Goal: Transaction & Acquisition: Purchase product/service

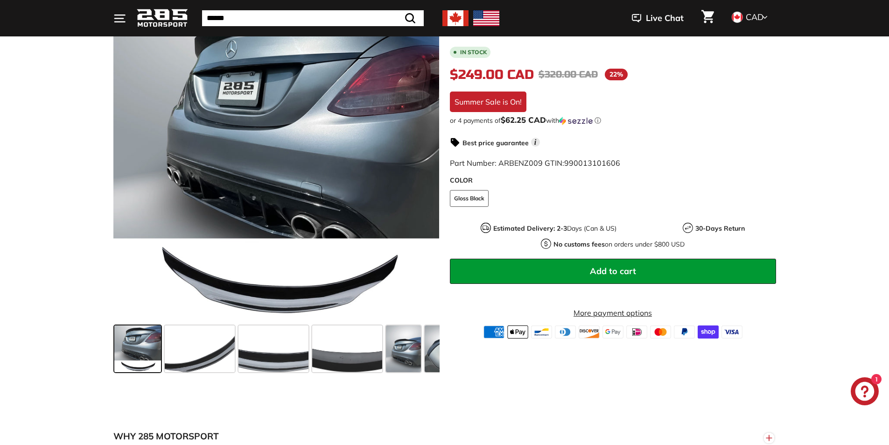
scroll to position [233, 0]
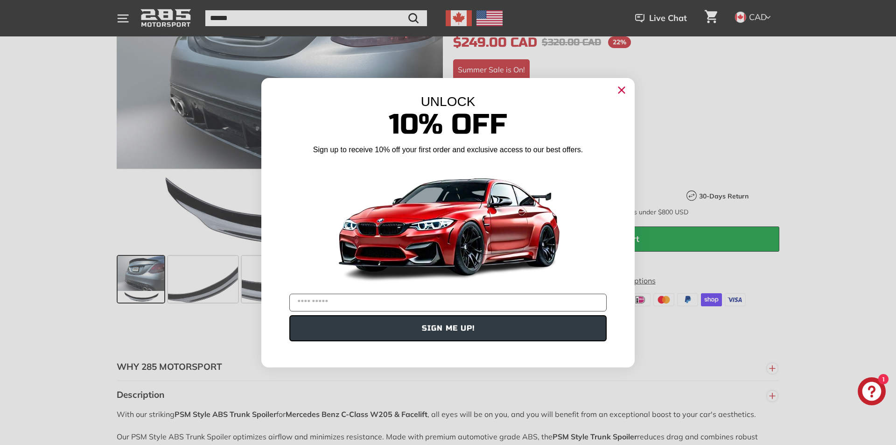
click at [611, 89] on div "UNLOCK 10% Off Sign up to receive 10% off your first order and exclusive access…" at bounding box center [447, 218] width 373 height 280
click at [619, 90] on circle "Close dialog" at bounding box center [621, 90] width 14 height 14
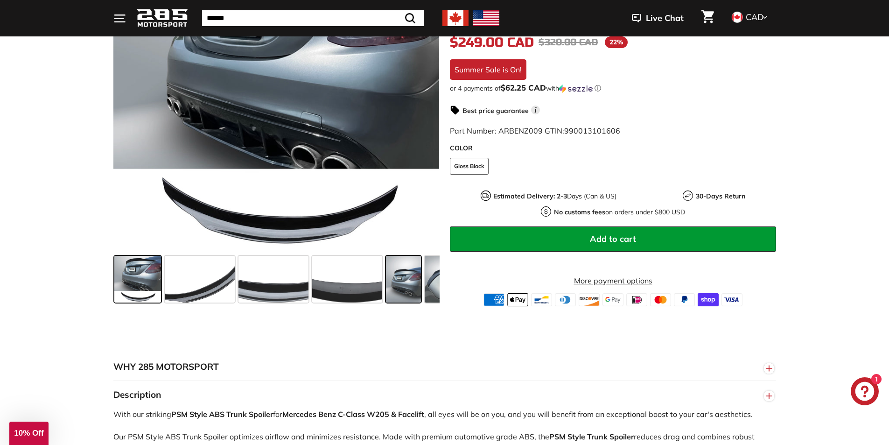
click at [411, 274] on span at bounding box center [403, 279] width 35 height 47
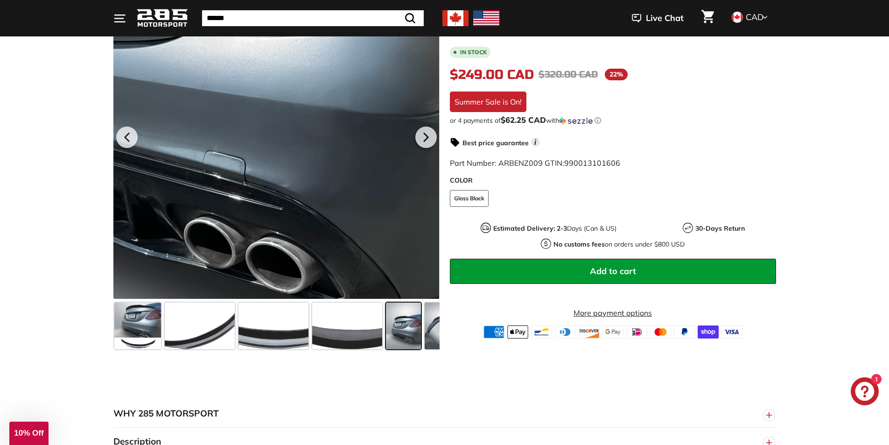
scroll to position [93, 0]
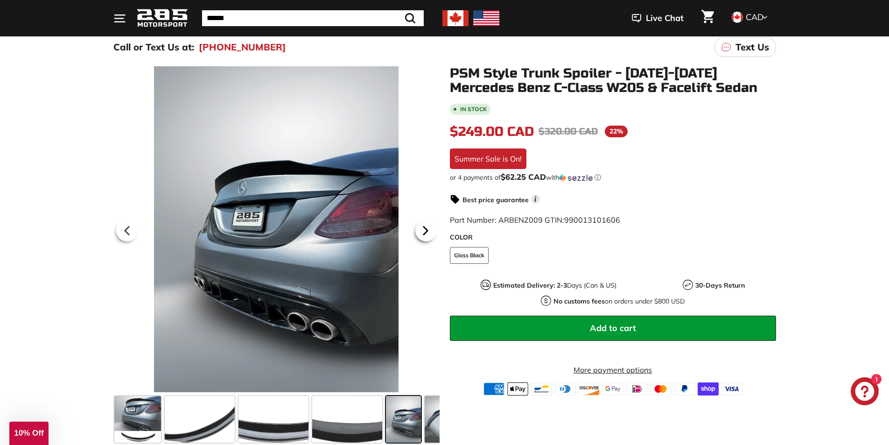
click at [430, 230] on icon at bounding box center [425, 230] width 21 height 21
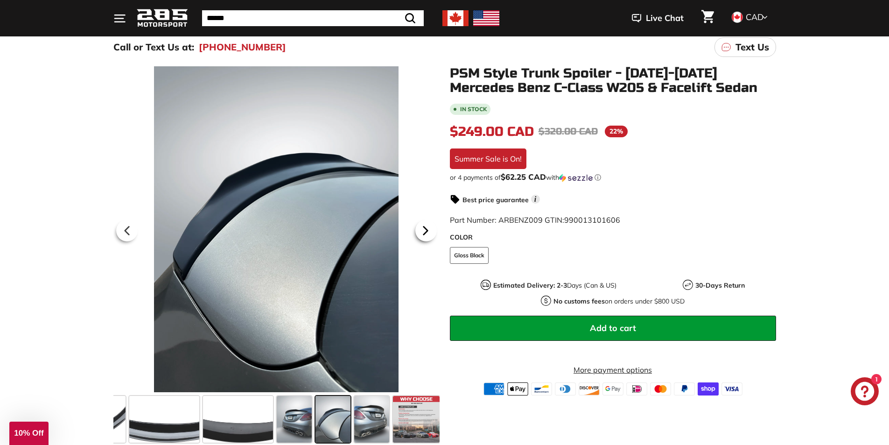
scroll to position [0, 111]
click at [430, 230] on icon at bounding box center [425, 230] width 21 height 21
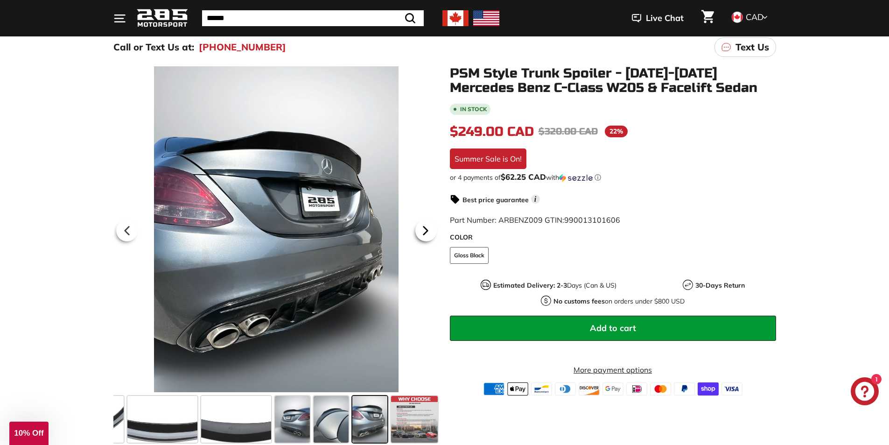
click at [430, 230] on icon at bounding box center [425, 230] width 21 height 21
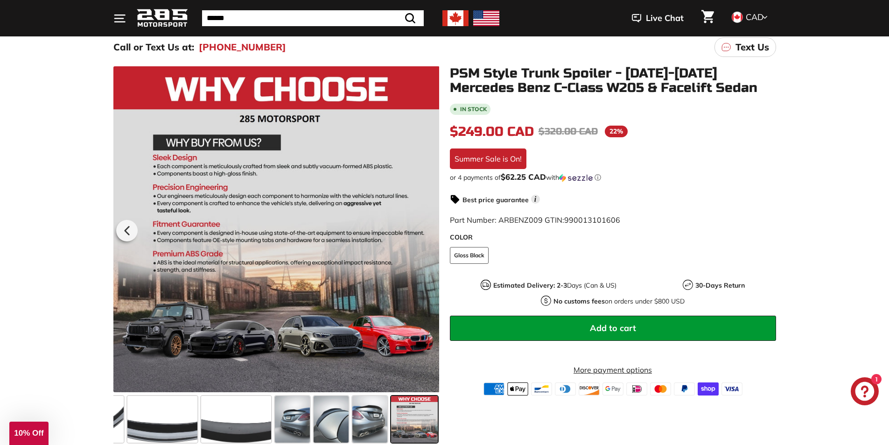
click at [430, 230] on div at bounding box center [276, 229] width 326 height 326
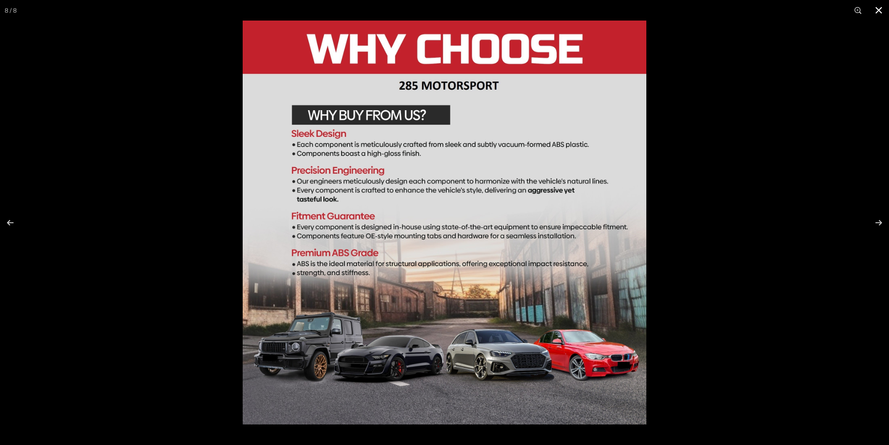
click at [154, 219] on div at bounding box center [444, 222] width 889 height 445
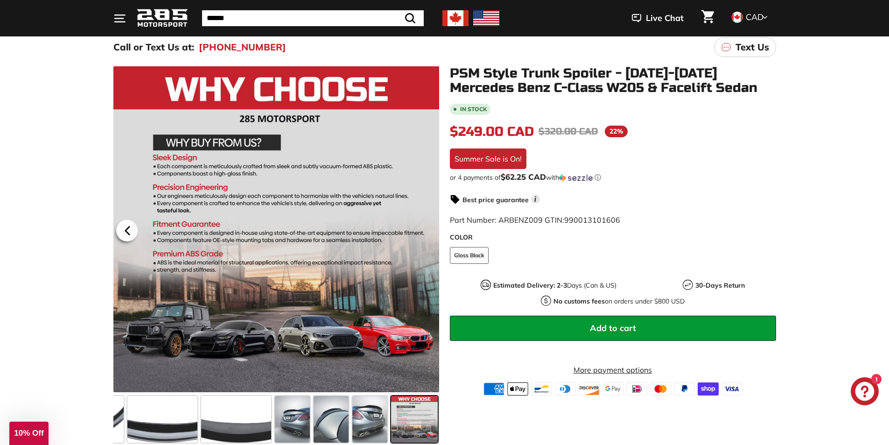
click at [128, 227] on icon at bounding box center [127, 231] width 4 height 8
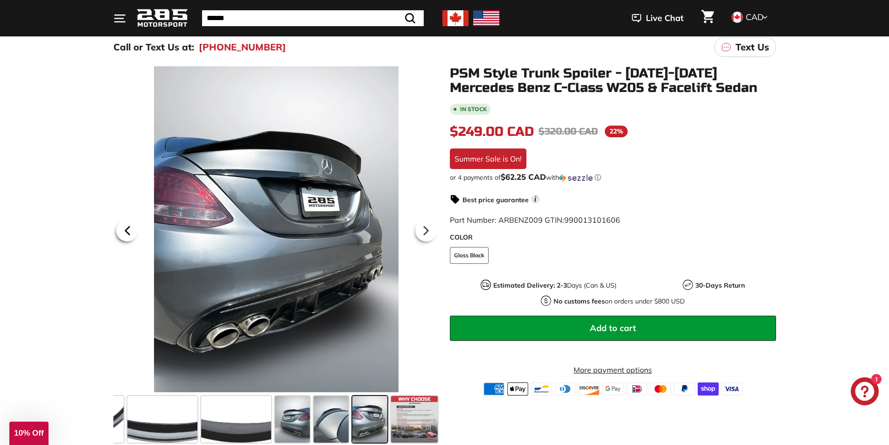
click at [128, 227] on icon at bounding box center [127, 231] width 4 height 8
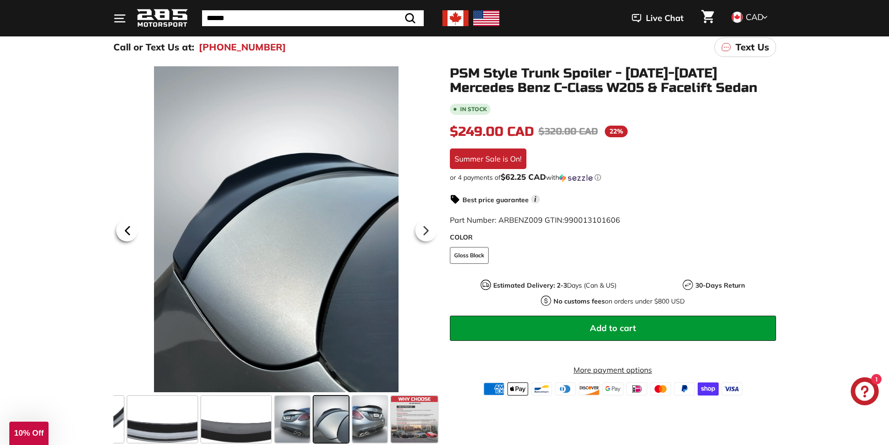
click at [128, 227] on icon at bounding box center [127, 231] width 4 height 8
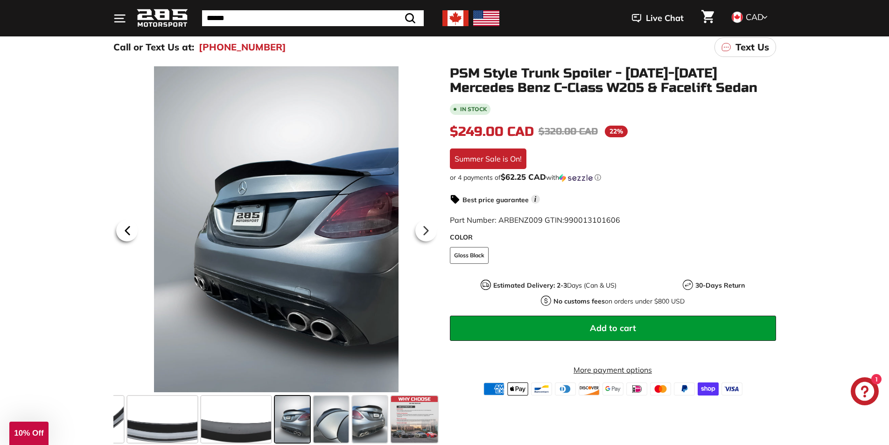
click at [128, 227] on icon at bounding box center [127, 231] width 4 height 8
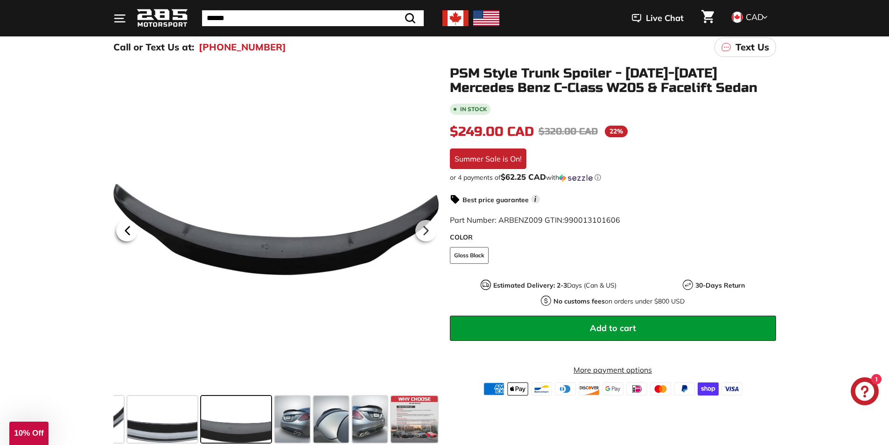
click at [128, 227] on icon at bounding box center [127, 231] width 4 height 8
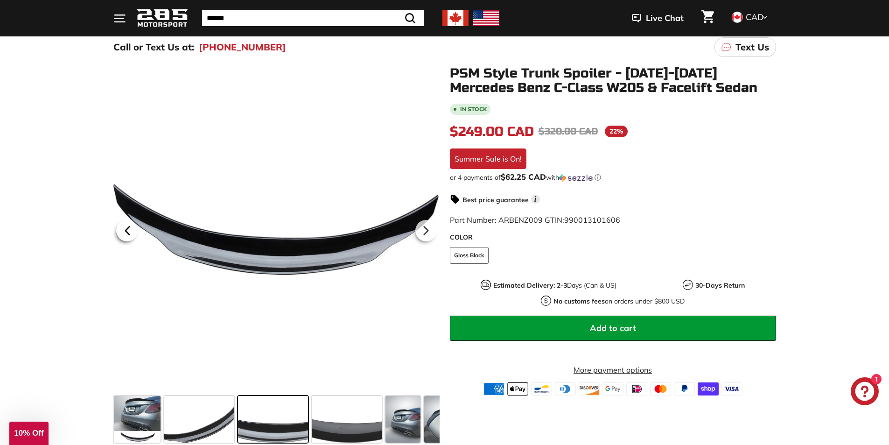
scroll to position [0, 0]
click at [128, 227] on icon at bounding box center [127, 231] width 4 height 8
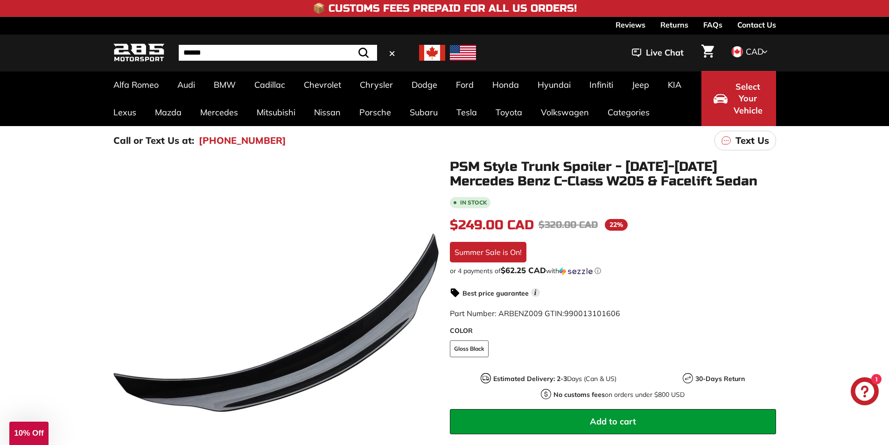
click at [263, 60] on input "Search" at bounding box center [278, 53] width 198 height 16
type input "**********"
type input "*"
type input "**********"
click at [350, 45] on button ".cls-1{fill:none;stroke:#000;stroke-miterlimit:10;stroke-width:2px} Search" at bounding box center [363, 53] width 27 height 16
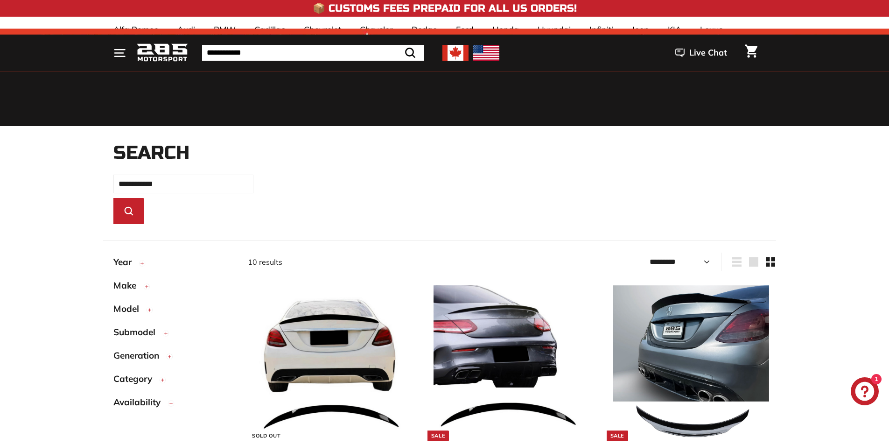
select select "*********"
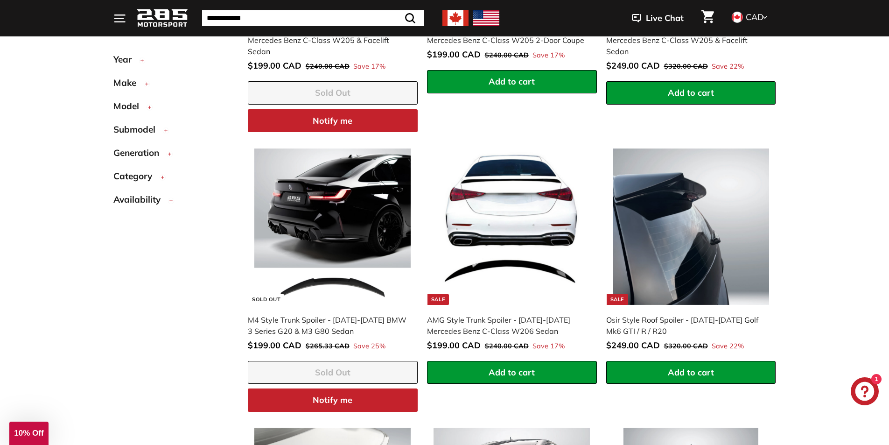
scroll to position [299, 0]
